Goal: Task Accomplishment & Management: Manage account settings

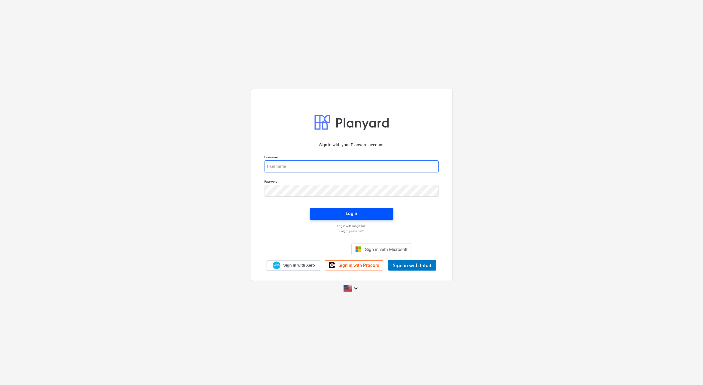
type input "[PERSON_NAME][EMAIL_ADDRESS][DOMAIN_NAME]"
click at [374, 213] on span "Login" at bounding box center [351, 214] width 69 height 8
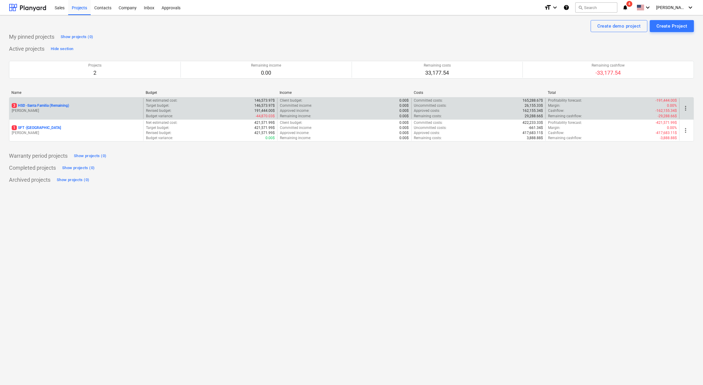
click at [72, 106] on div "3 HSD - [GEOGRAPHIC_DATA] (Remaining)" at bounding box center [76, 105] width 129 height 5
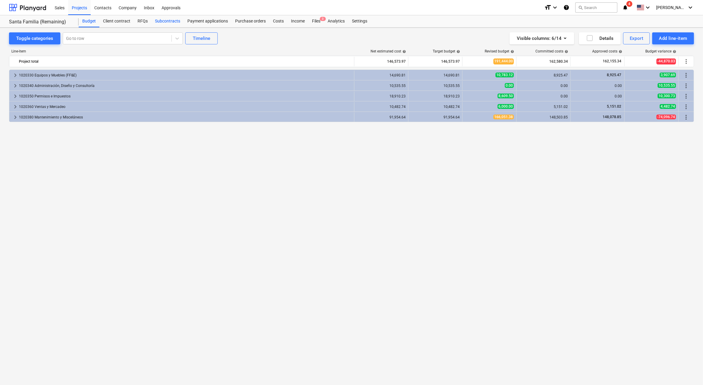
click at [167, 20] on div "Subcontracts" at bounding box center [167, 21] width 32 height 12
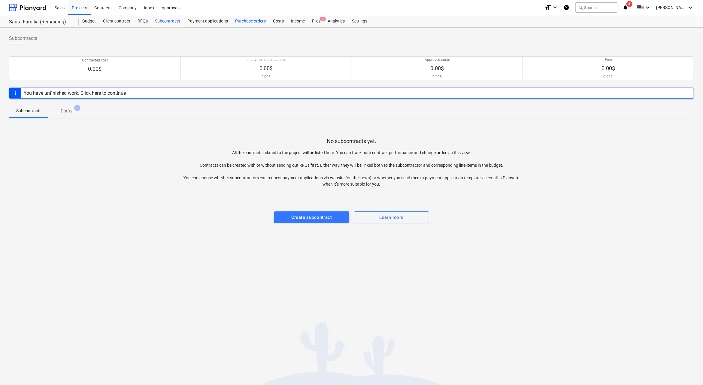
click at [242, 23] on div "Purchase orders" at bounding box center [250, 21] width 38 height 12
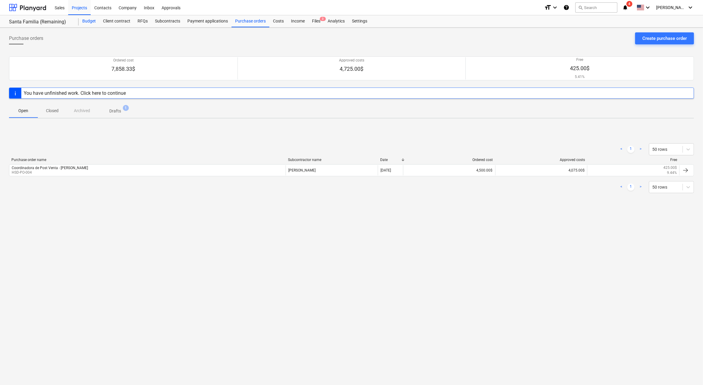
click at [80, 24] on div "Budget" at bounding box center [89, 21] width 21 height 12
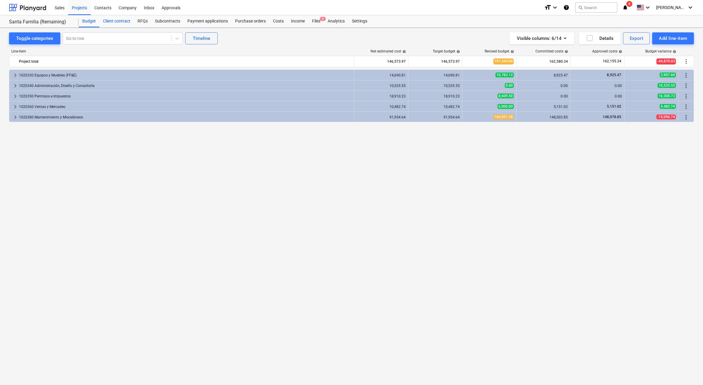
click at [128, 23] on div "Client contract" at bounding box center [116, 21] width 35 height 12
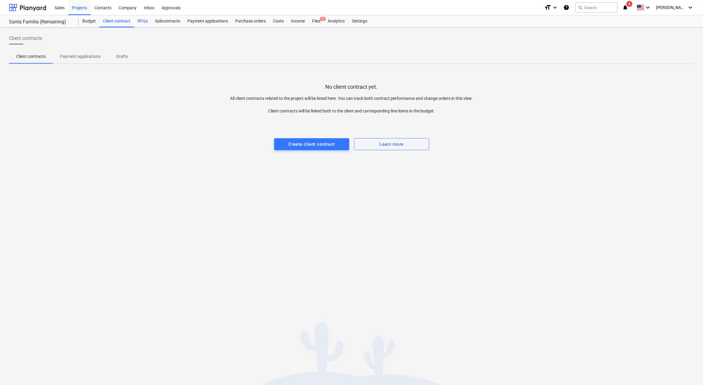
click at [144, 23] on div "RFQs" at bounding box center [142, 21] width 17 height 12
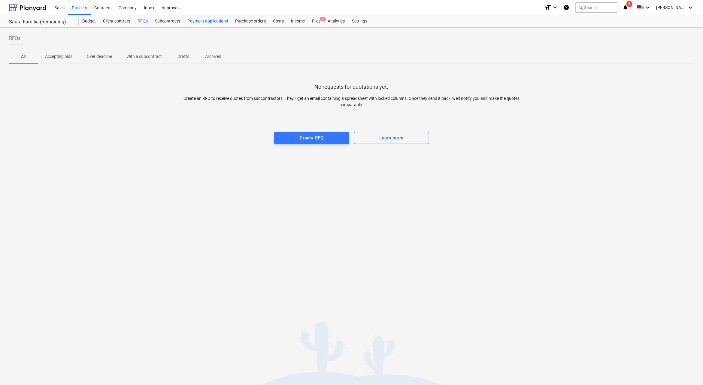
click at [195, 20] on div "Payment applications" at bounding box center [208, 21] width 48 height 12
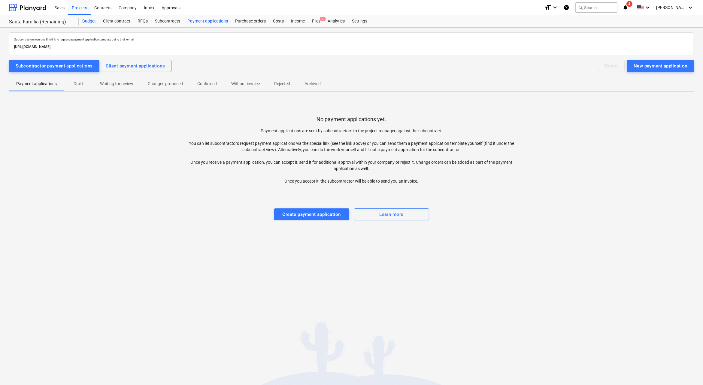
click at [91, 19] on div "Budget" at bounding box center [89, 21] width 21 height 12
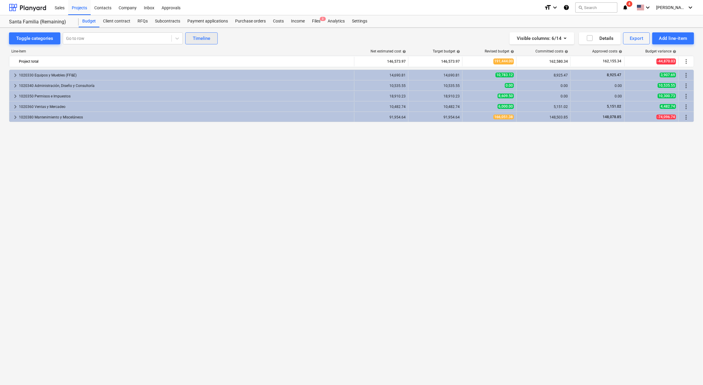
click at [202, 33] on button "Timeline" at bounding box center [201, 38] width 32 height 12
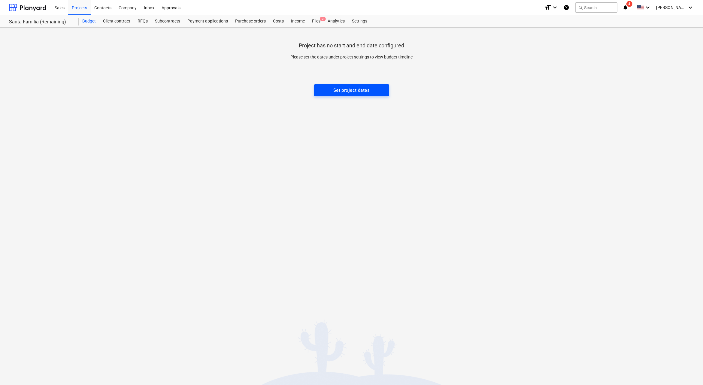
click at [356, 89] on div "Set project dates" at bounding box center [351, 90] width 36 height 8
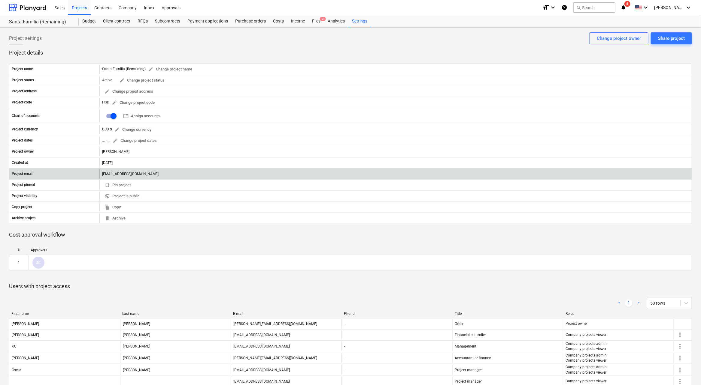
click at [134, 173] on div "[EMAIL_ADDRESS][DOMAIN_NAME]" at bounding box center [395, 174] width 592 height 10
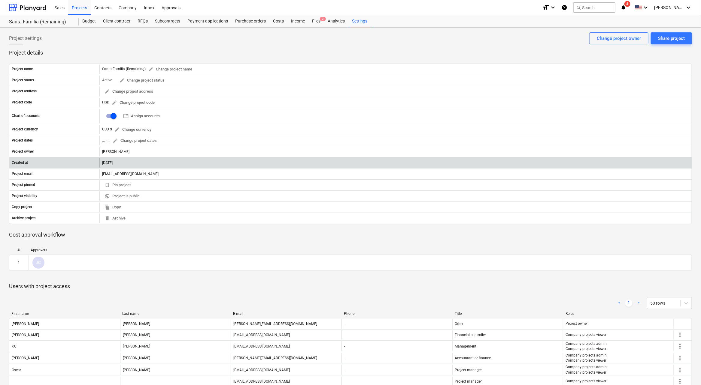
click at [119, 164] on div "[DATE]" at bounding box center [395, 163] width 592 height 10
click at [124, 160] on div "[DATE]" at bounding box center [395, 163] width 592 height 10
click at [120, 160] on div "[DATE]" at bounding box center [395, 163] width 592 height 10
click at [118, 163] on div "[DATE]" at bounding box center [395, 163] width 592 height 10
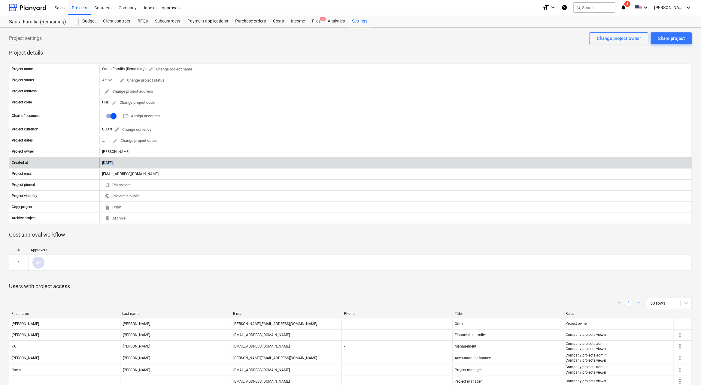
click at [118, 163] on div "[DATE]" at bounding box center [395, 163] width 592 height 10
click at [137, 162] on div "[DATE]" at bounding box center [395, 163] width 592 height 10
click at [122, 162] on div "[DATE]" at bounding box center [395, 163] width 592 height 10
click at [119, 162] on div "[DATE]" at bounding box center [395, 163] width 592 height 10
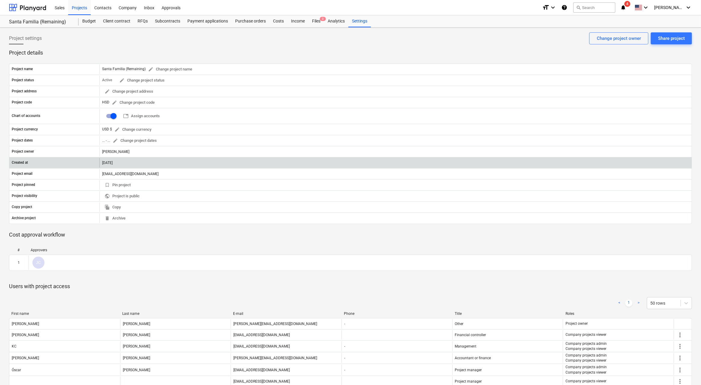
click at [62, 159] on div "Created at" at bounding box center [54, 163] width 90 height 10
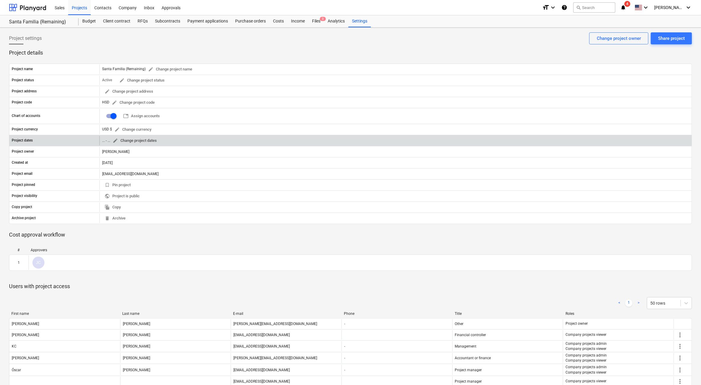
click at [112, 141] on button "edit Change project dates" at bounding box center [134, 140] width 49 height 9
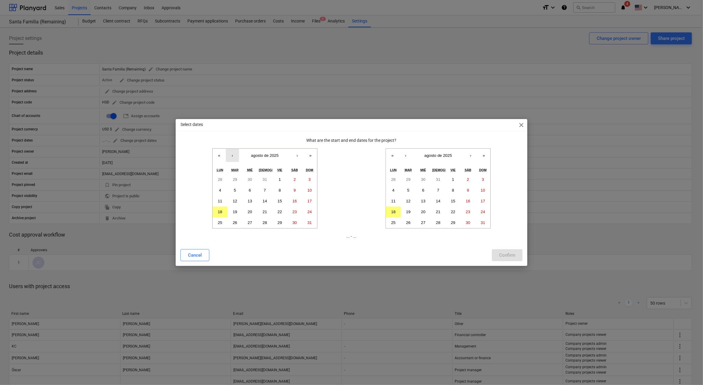
click at [231, 156] on button "‹" at bounding box center [232, 155] width 13 height 13
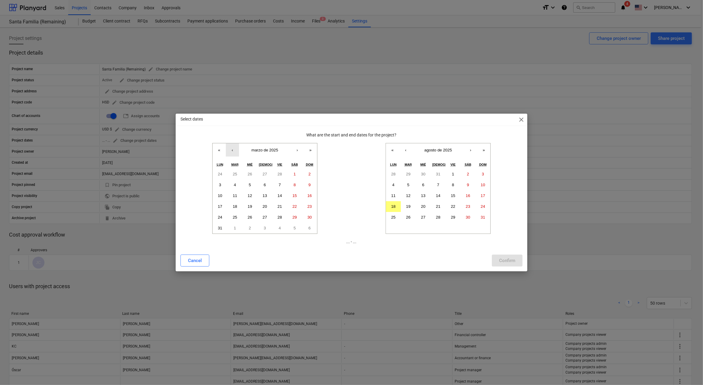
click at [231, 156] on button "‹" at bounding box center [232, 149] width 13 height 13
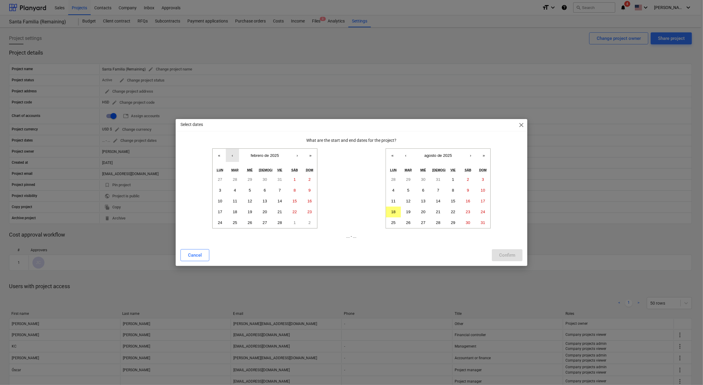
click at [231, 156] on button "‹" at bounding box center [232, 155] width 13 height 13
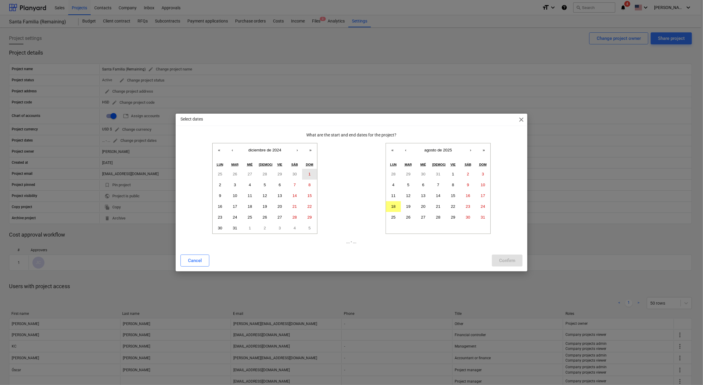
click at [307, 172] on button "1" at bounding box center [309, 174] width 15 height 11
click at [481, 148] on button "»" at bounding box center [483, 149] width 13 height 13
click at [486, 147] on button "»" at bounding box center [483, 149] width 13 height 13
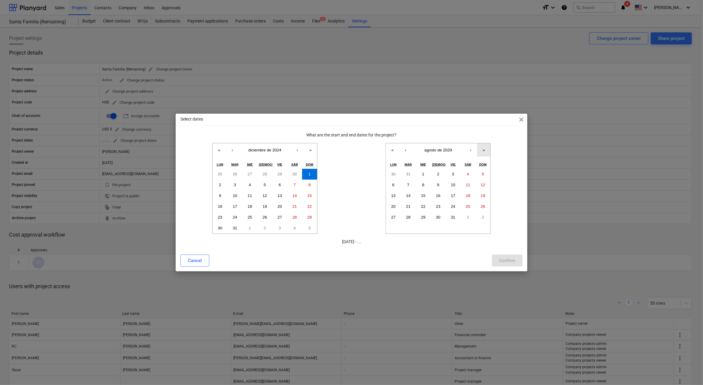
click at [486, 147] on button "»" at bounding box center [483, 149] width 13 height 13
click at [401, 148] on button "‹" at bounding box center [405, 149] width 13 height 13
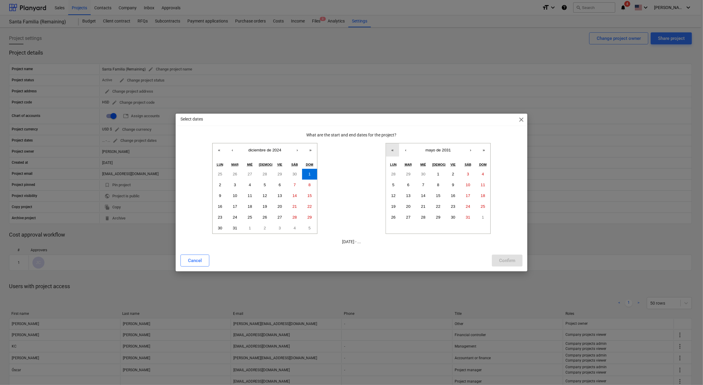
click at [392, 149] on button "«" at bounding box center [392, 149] width 13 height 13
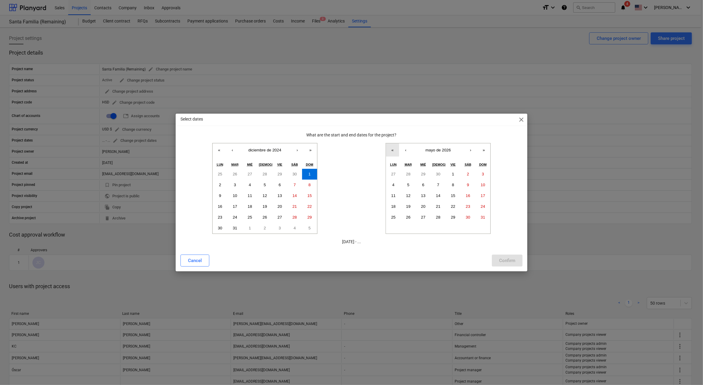
click at [392, 149] on button "«" at bounding box center [392, 149] width 13 height 13
click at [467, 215] on button "31" at bounding box center [467, 217] width 15 height 11
click at [472, 153] on button "›" at bounding box center [470, 149] width 13 height 13
click at [475, 148] on button "›" at bounding box center [470, 149] width 13 height 13
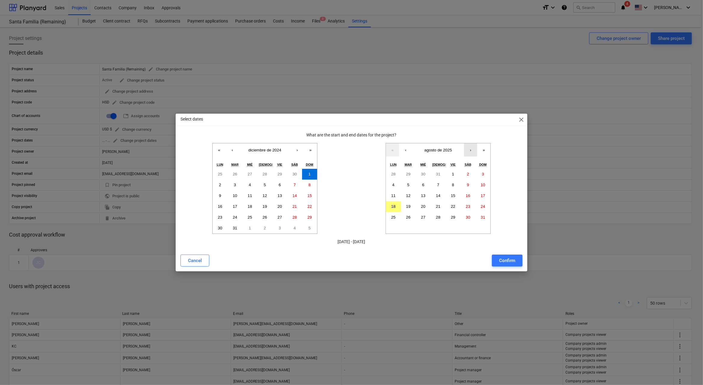
click at [475, 148] on button "›" at bounding box center [470, 149] width 13 height 13
click at [480, 216] on button "30" at bounding box center [482, 217] width 15 height 11
click at [512, 261] on div "Confirm" at bounding box center [507, 261] width 16 height 8
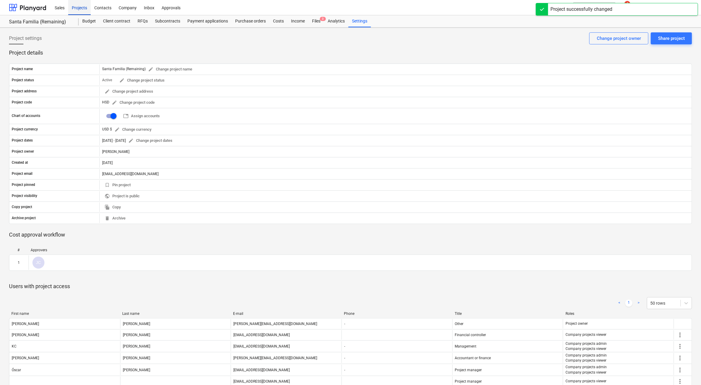
click at [83, 5] on div "Projects" at bounding box center [79, 7] width 23 height 15
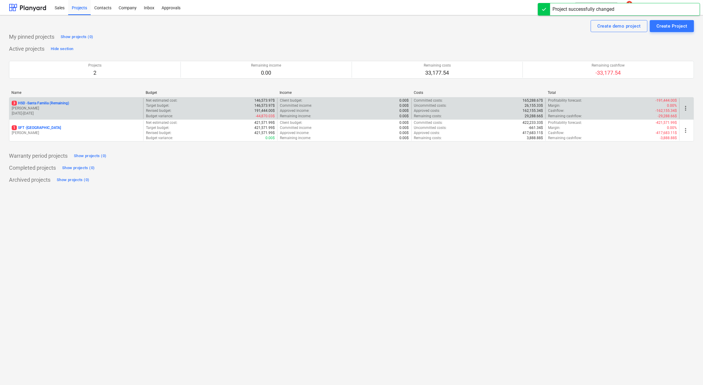
click at [62, 105] on p "3 HSD - [GEOGRAPHIC_DATA] (Remaining)" at bounding box center [40, 103] width 57 height 5
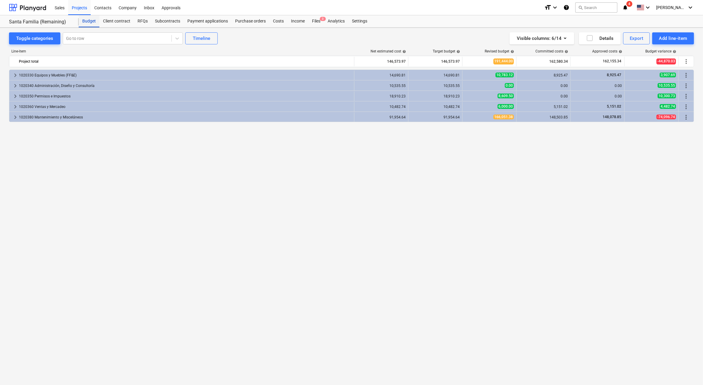
click at [97, 23] on div "Budget" at bounding box center [89, 21] width 21 height 12
click at [201, 35] on div "Timeline" at bounding box center [201, 39] width 17 height 8
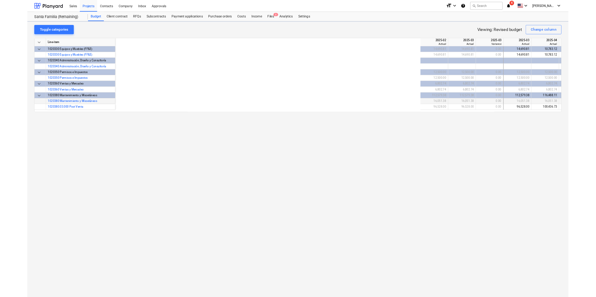
scroll to position [0, 465]
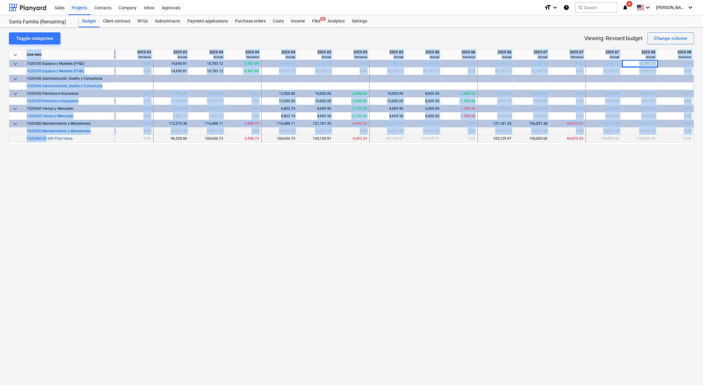
drag, startPoint x: 287, startPoint y: 146, endPoint x: 45, endPoint y: 137, distance: 242.7
click at [45, 137] on div "Toggle categories Viewing: Revised budget Change column keyboard_arrow_down Lin…" at bounding box center [351, 207] width 703 height 358
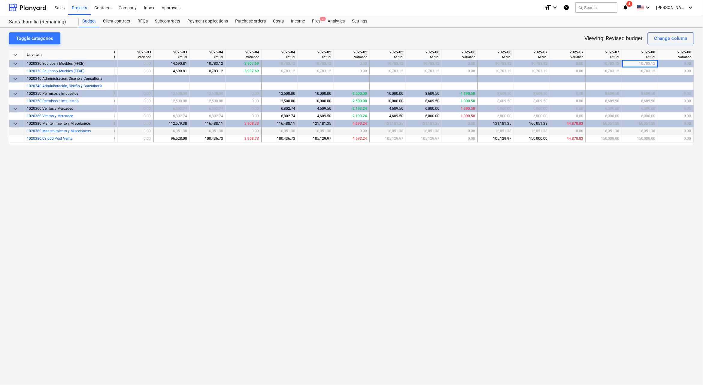
click at [172, 222] on div "Toggle categories Viewing: Revised budget Change column keyboard_arrow_down Lin…" at bounding box center [351, 207] width 703 height 358
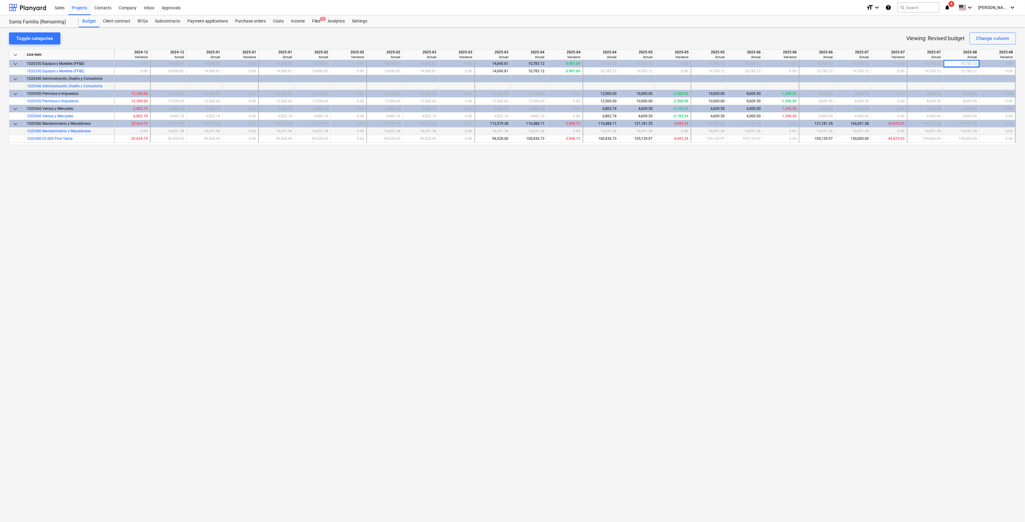
scroll to position [0, 143]
click at [276, 18] on div "Costs" at bounding box center [278, 21] width 18 height 12
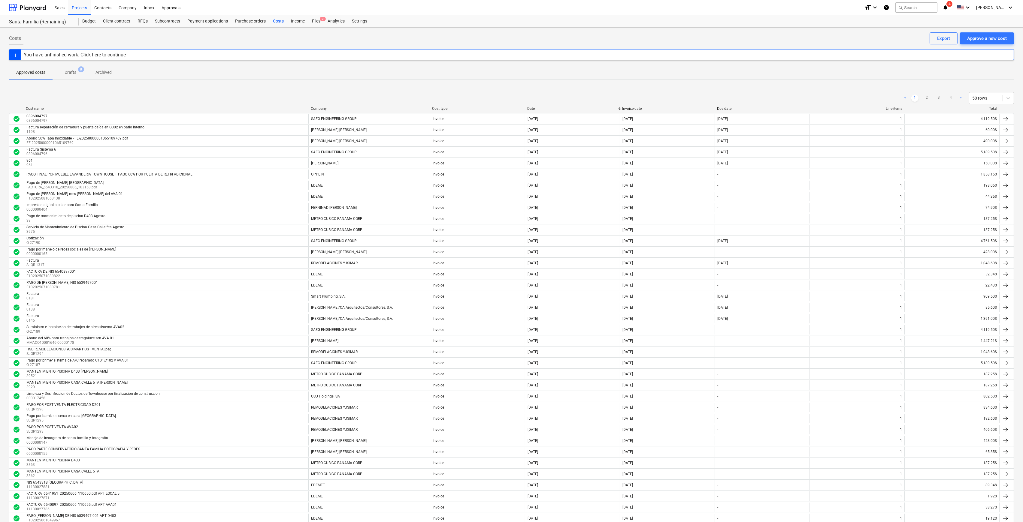
drag, startPoint x: 77, startPoint y: 77, endPoint x: 70, endPoint y: 76, distance: 6.9
click at [77, 76] on span "Drafts 8" at bounding box center [71, 72] width 36 height 11
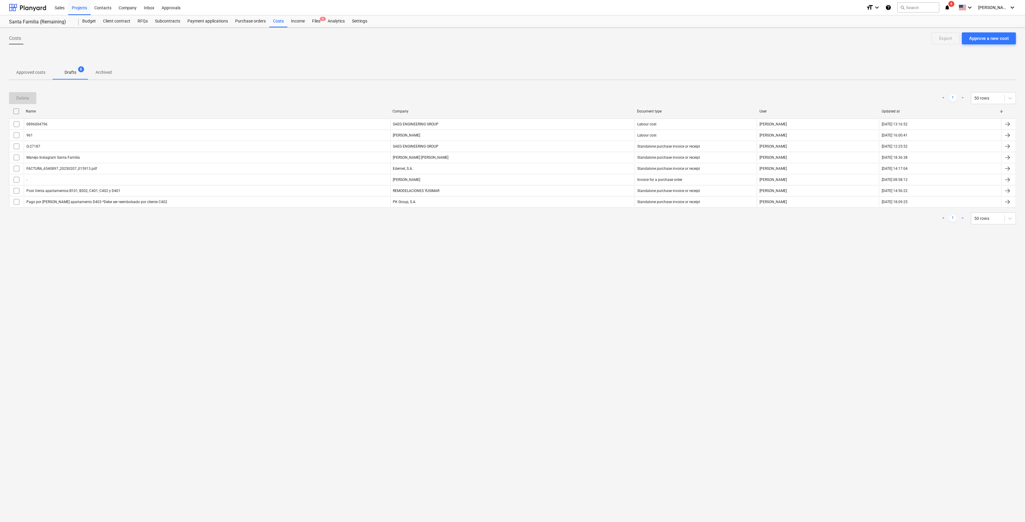
click at [31, 73] on p "Approved costs" at bounding box center [30, 72] width 29 height 6
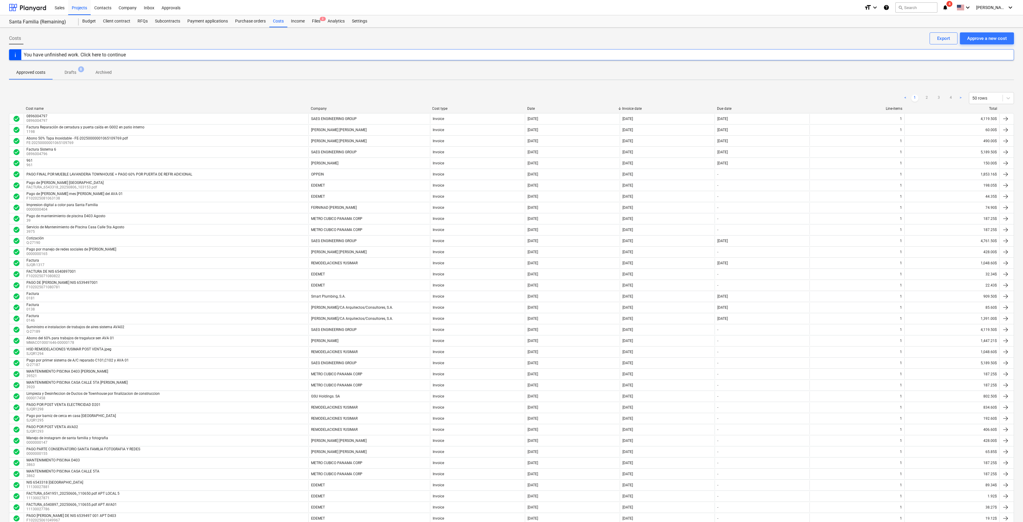
click at [98, 71] on p "Archived" at bounding box center [103, 72] width 16 height 6
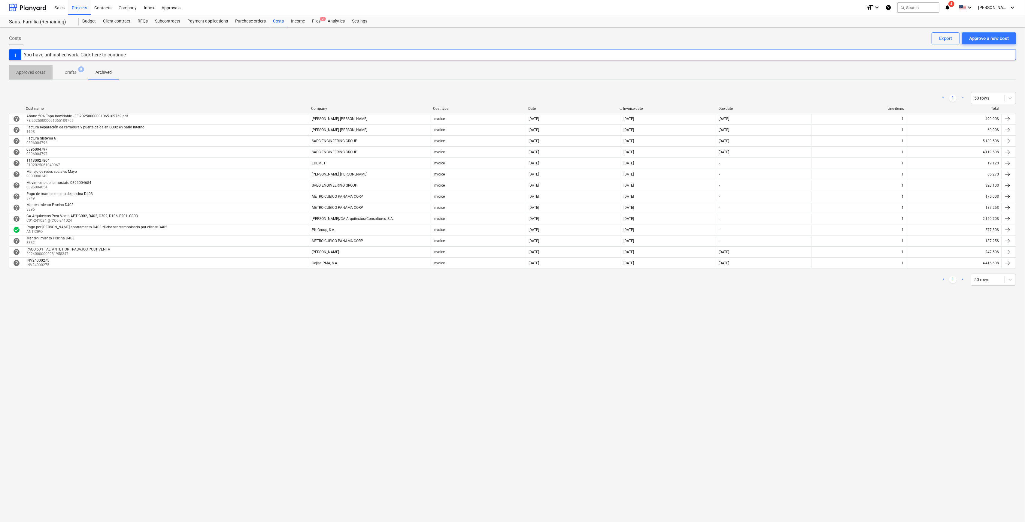
click at [29, 66] on button "Approved costs" at bounding box center [31, 72] width 44 height 14
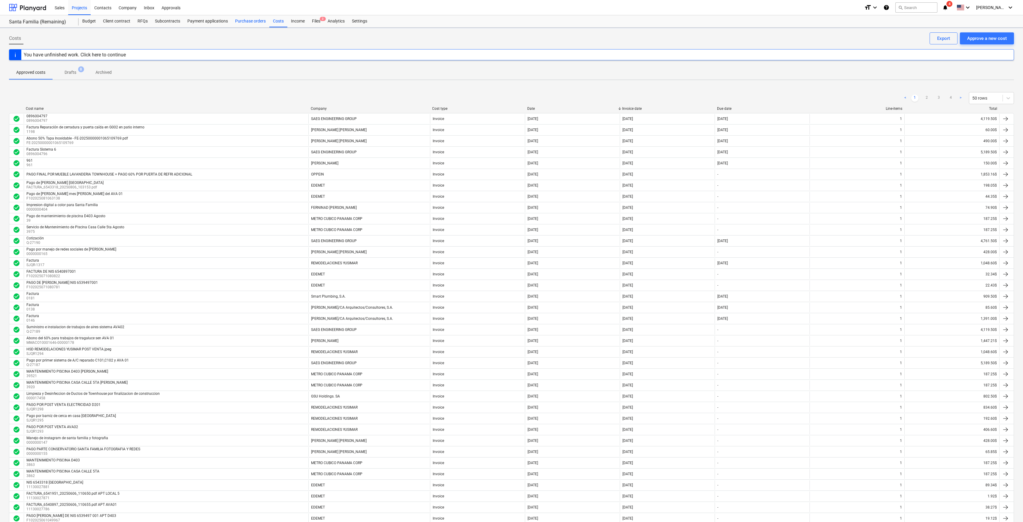
click at [251, 23] on div "Purchase orders" at bounding box center [250, 21] width 38 height 12
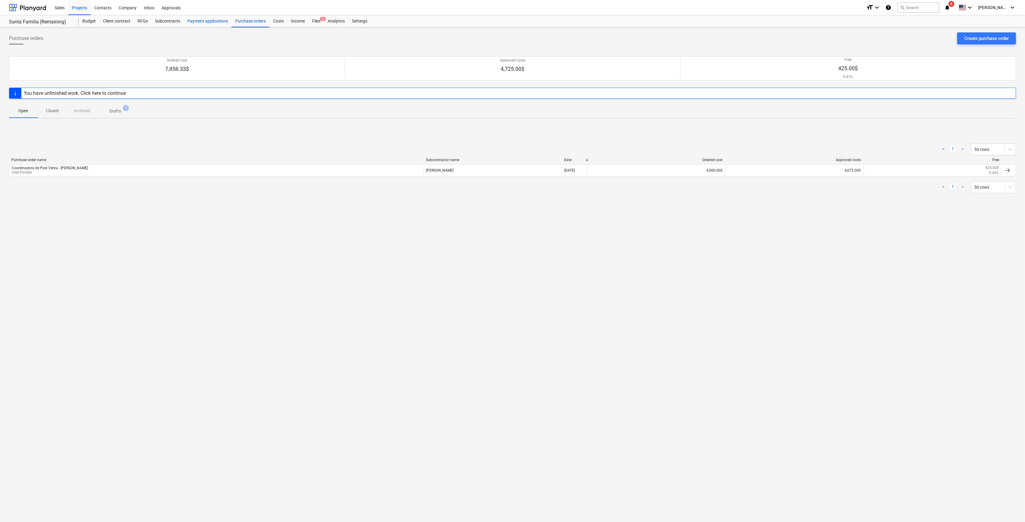
click at [184, 25] on div "Payment applications" at bounding box center [208, 21] width 48 height 12
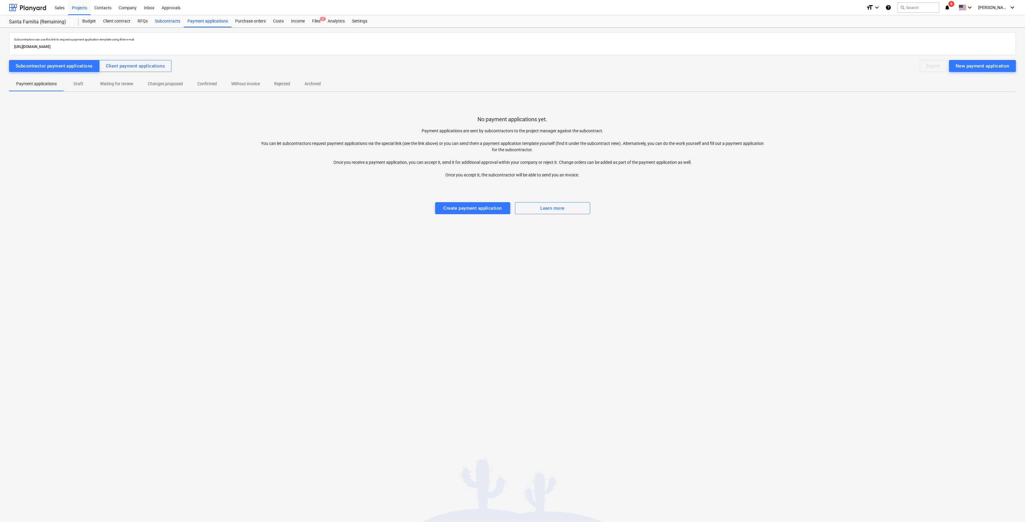
click at [154, 21] on div "Subcontracts" at bounding box center [167, 21] width 32 height 12
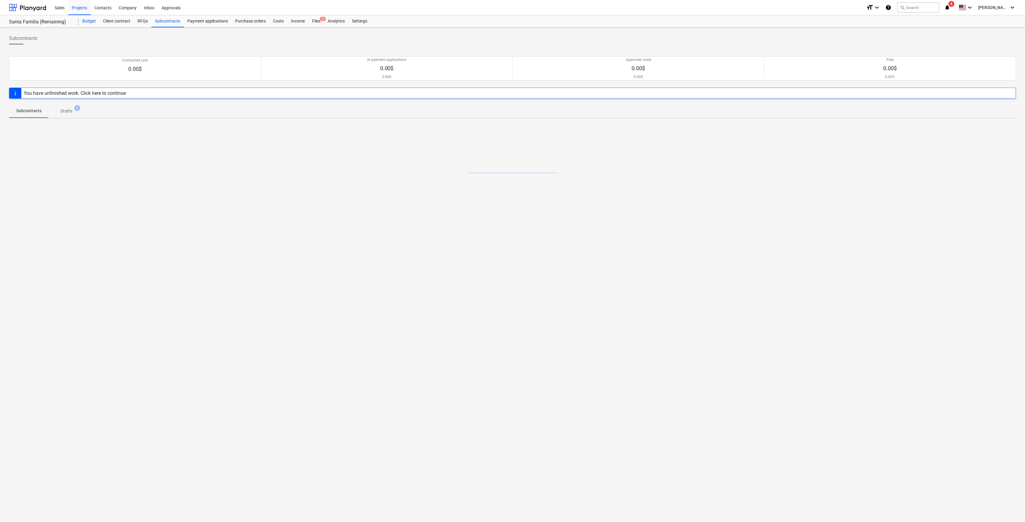
click at [81, 23] on div "Budget" at bounding box center [89, 21] width 21 height 12
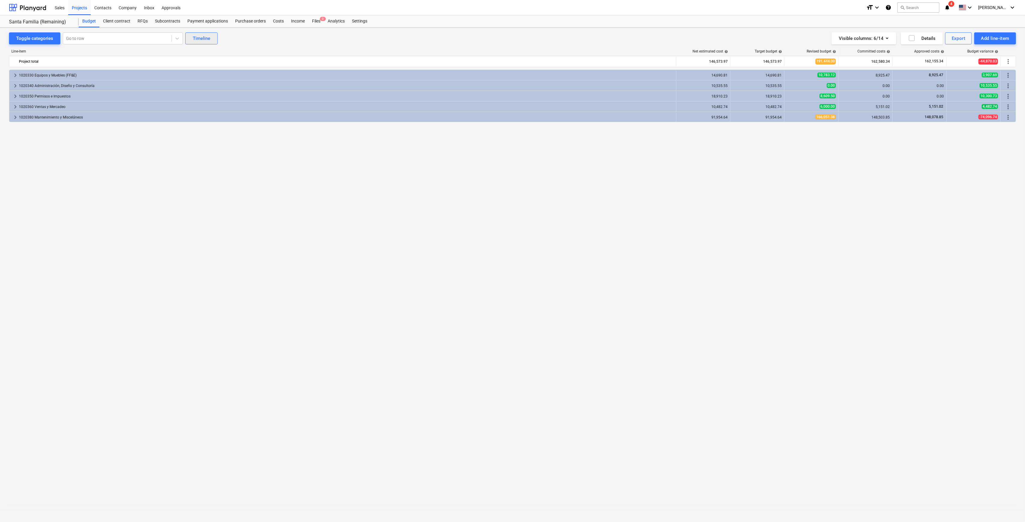
click at [198, 34] on button "Timeline" at bounding box center [201, 38] width 32 height 12
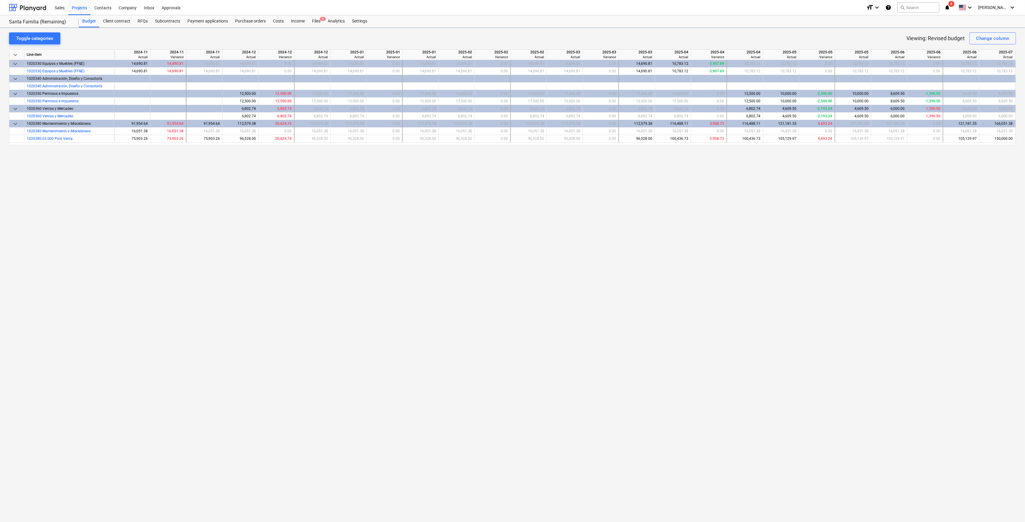
scroll to position [0, 143]
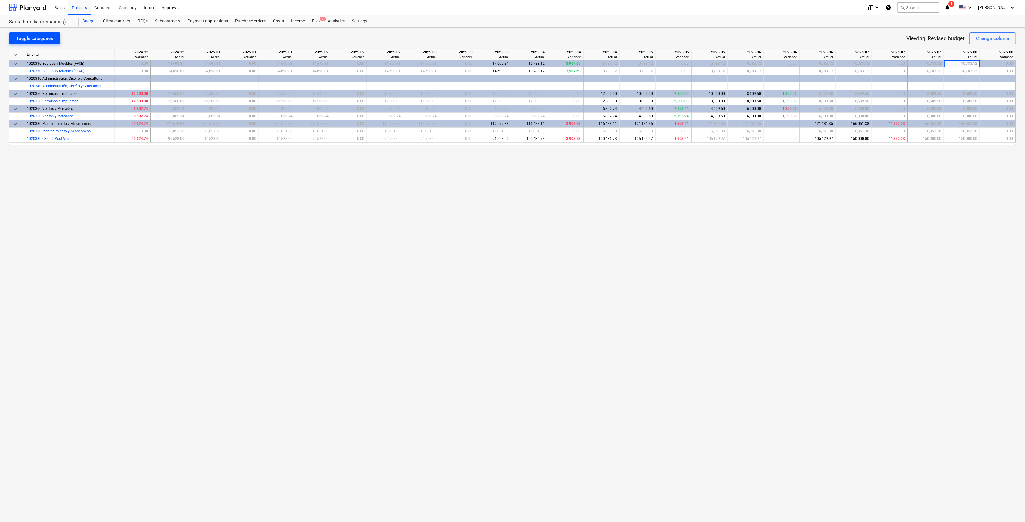
click at [42, 41] on div "Toggle categories" at bounding box center [34, 39] width 37 height 8
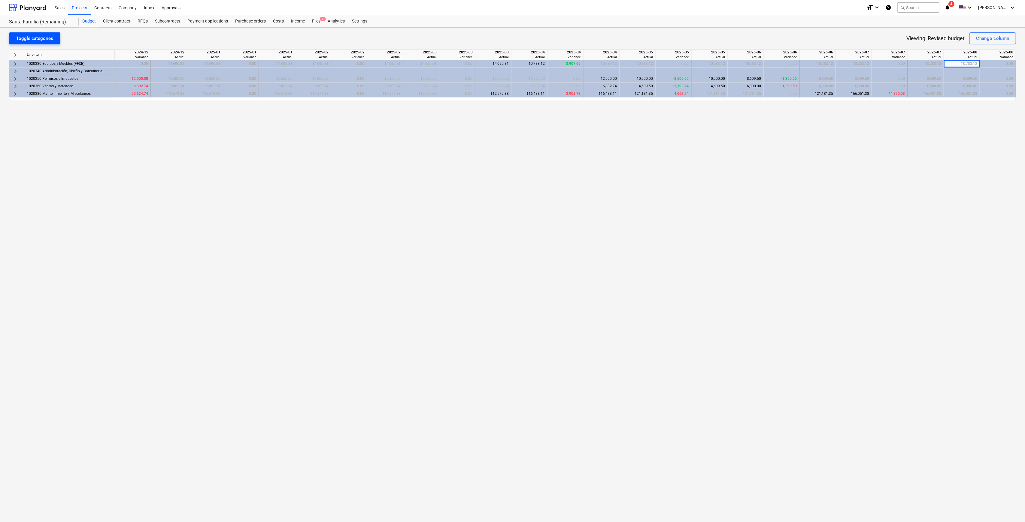
click at [46, 39] on div "Toggle categories" at bounding box center [34, 39] width 37 height 8
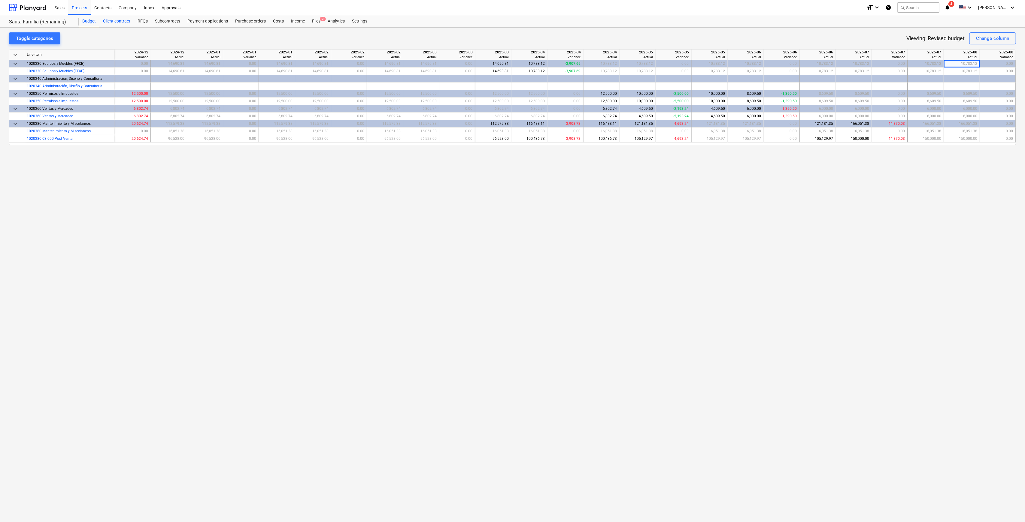
click at [107, 20] on div "Client contract" at bounding box center [116, 21] width 35 height 12
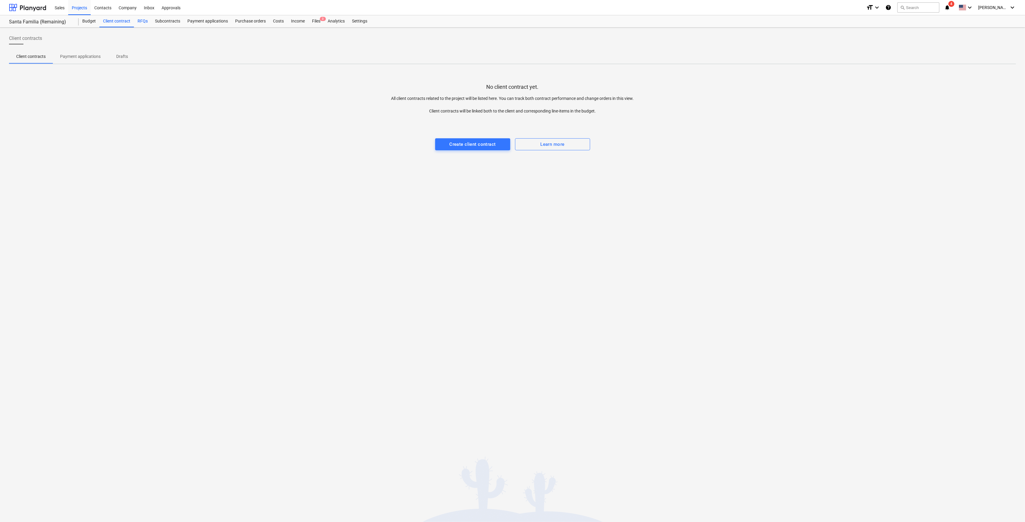
click at [145, 19] on div "RFQs" at bounding box center [142, 21] width 17 height 12
